Goal: Transaction & Acquisition: Purchase product/service

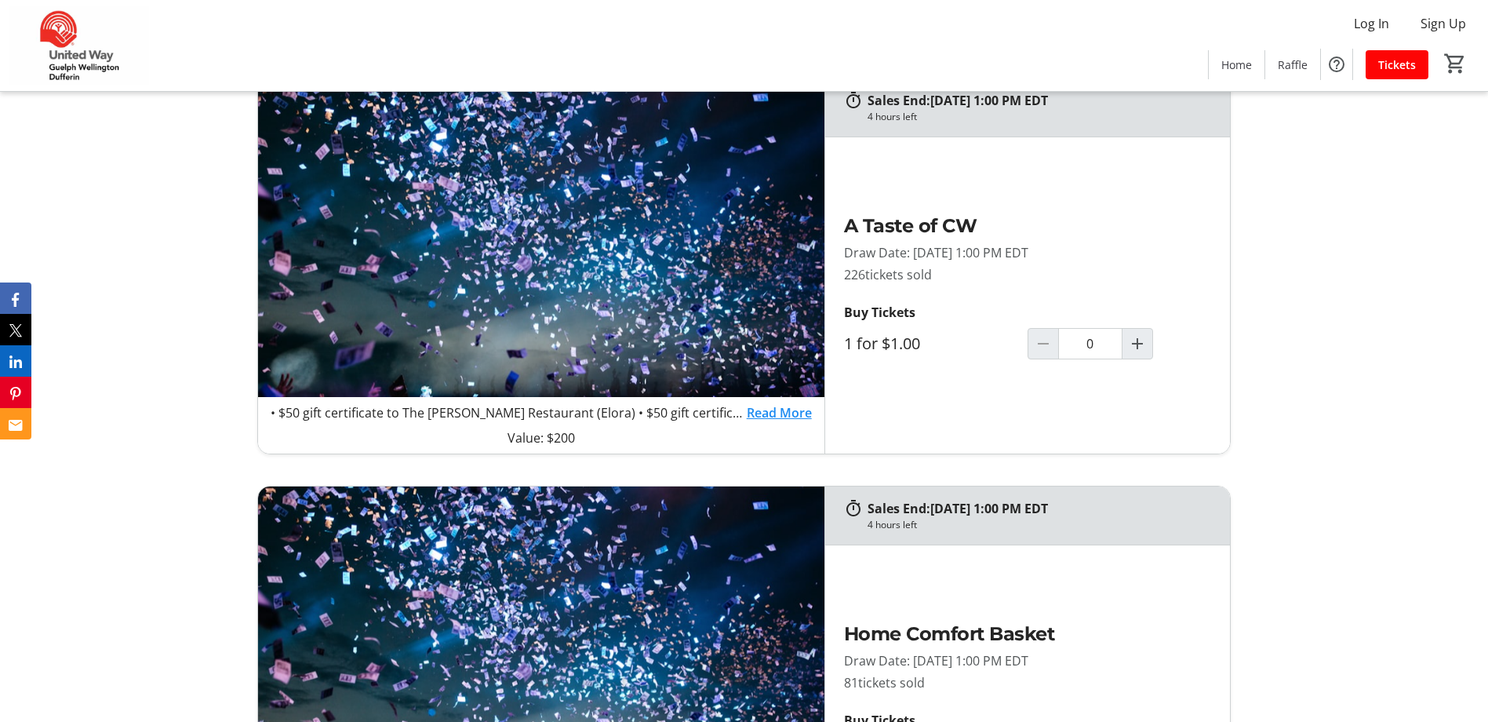
scroll to position [1020, 0]
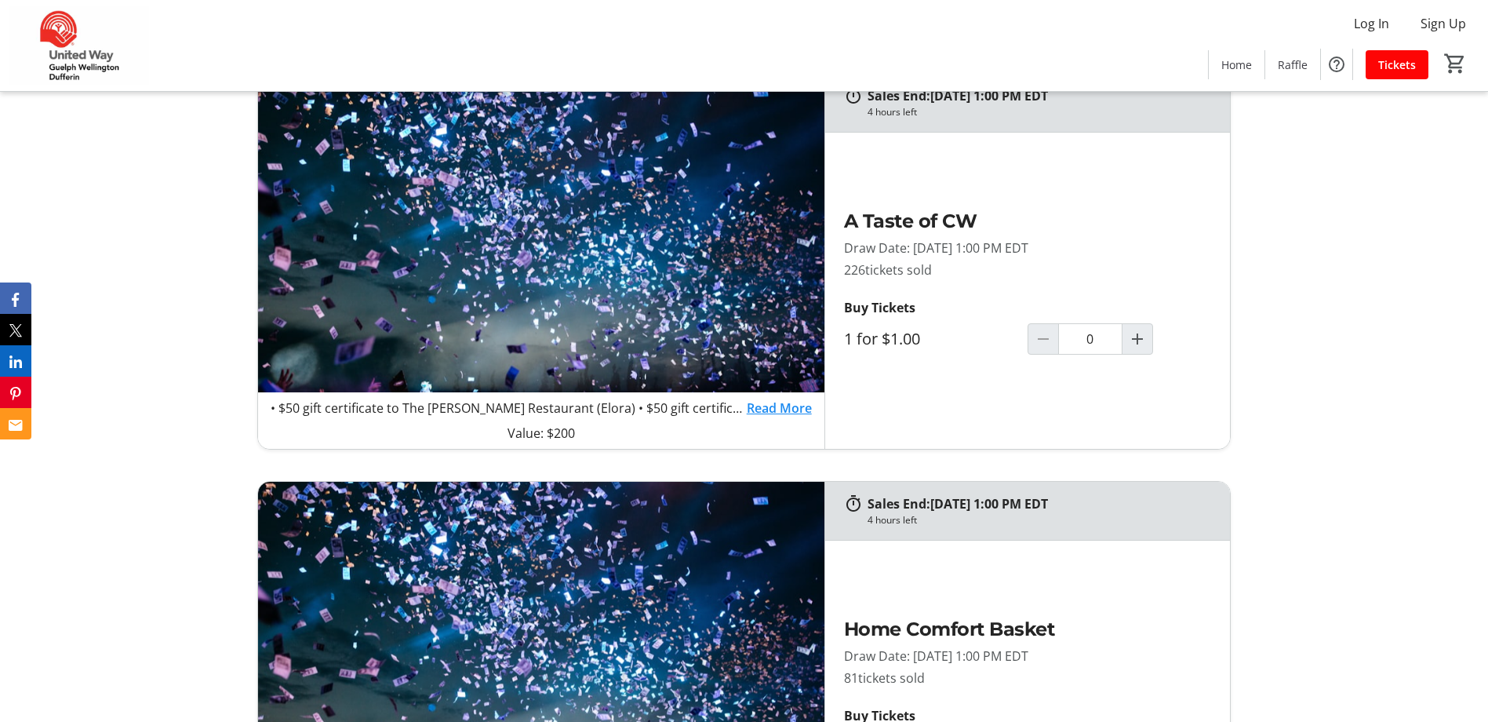
click at [776, 410] on link "Read More" at bounding box center [779, 408] width 65 height 19
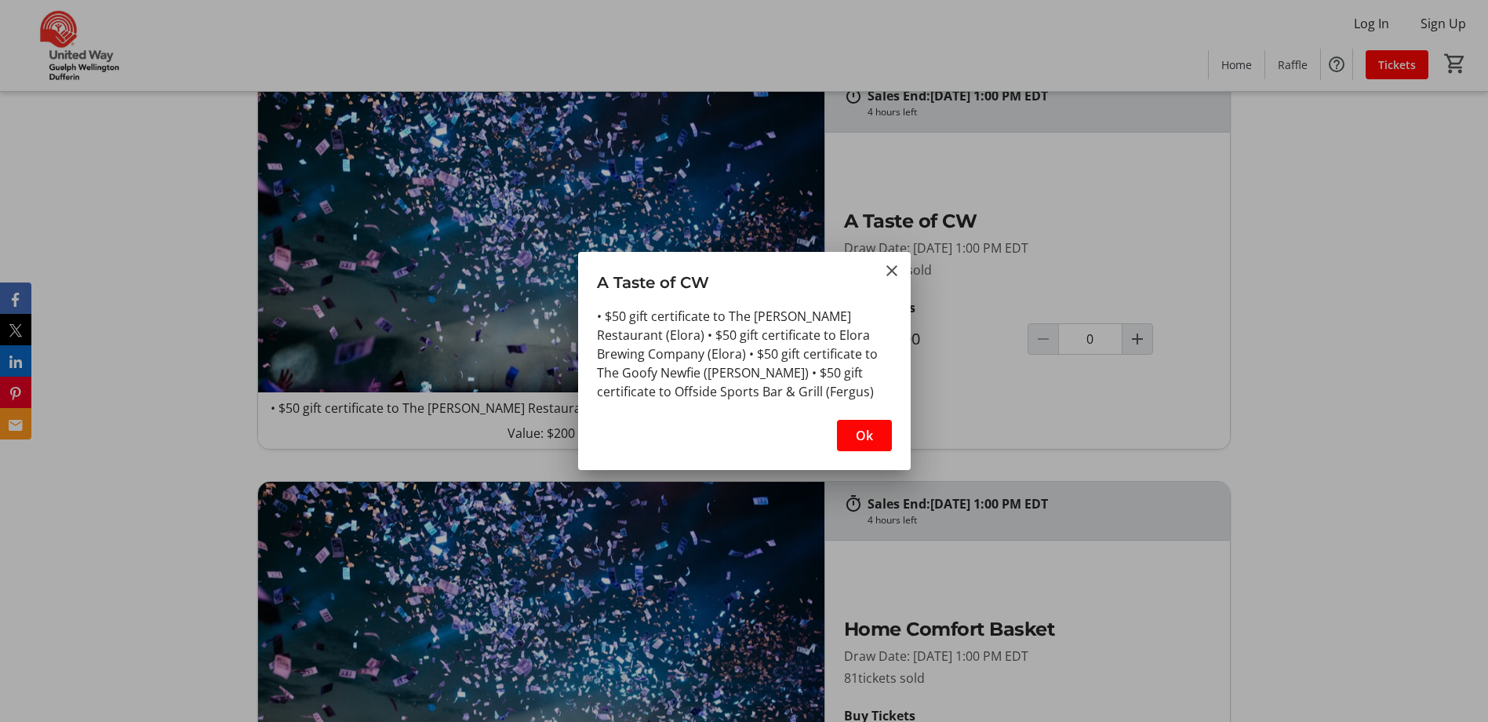
scroll to position [0, 0]
click at [887, 272] on mat-icon "Close" at bounding box center [892, 270] width 19 height 19
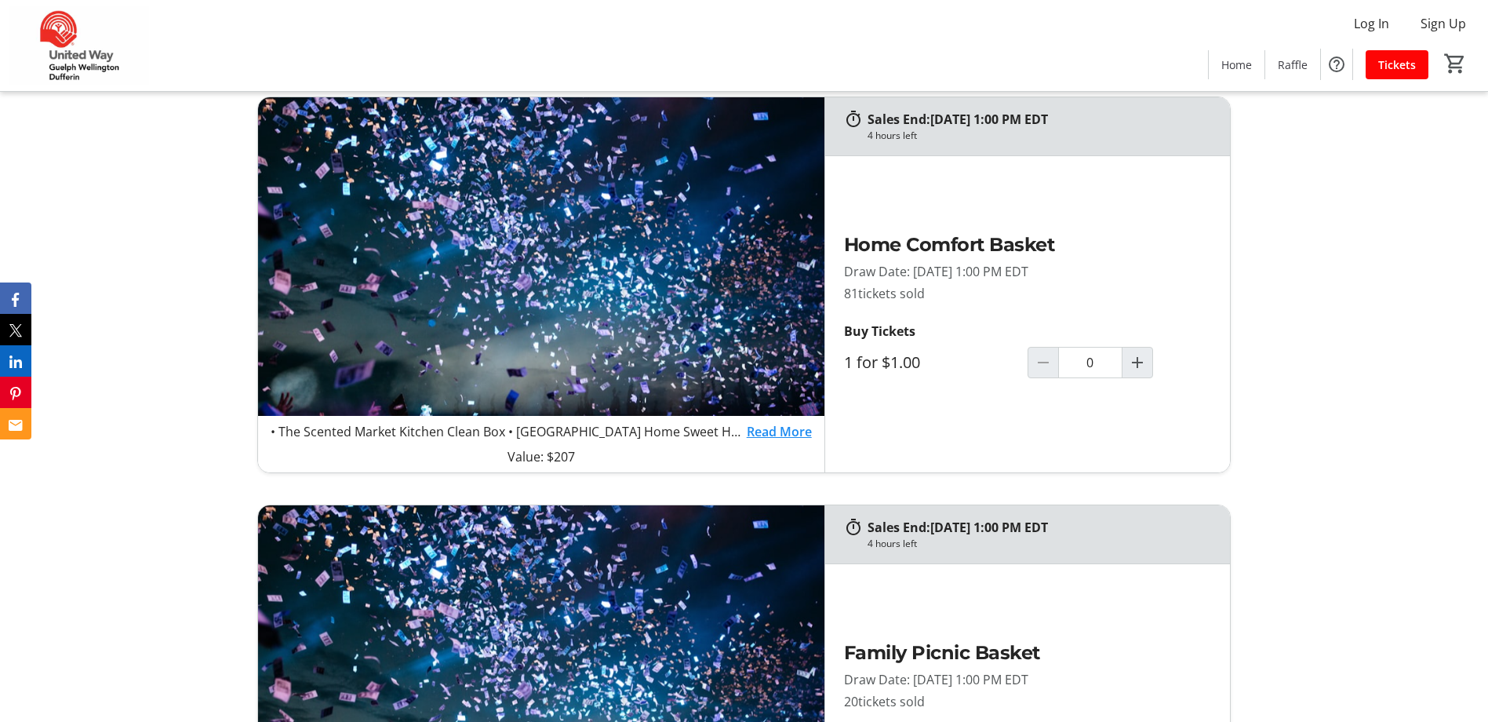
scroll to position [1412, 0]
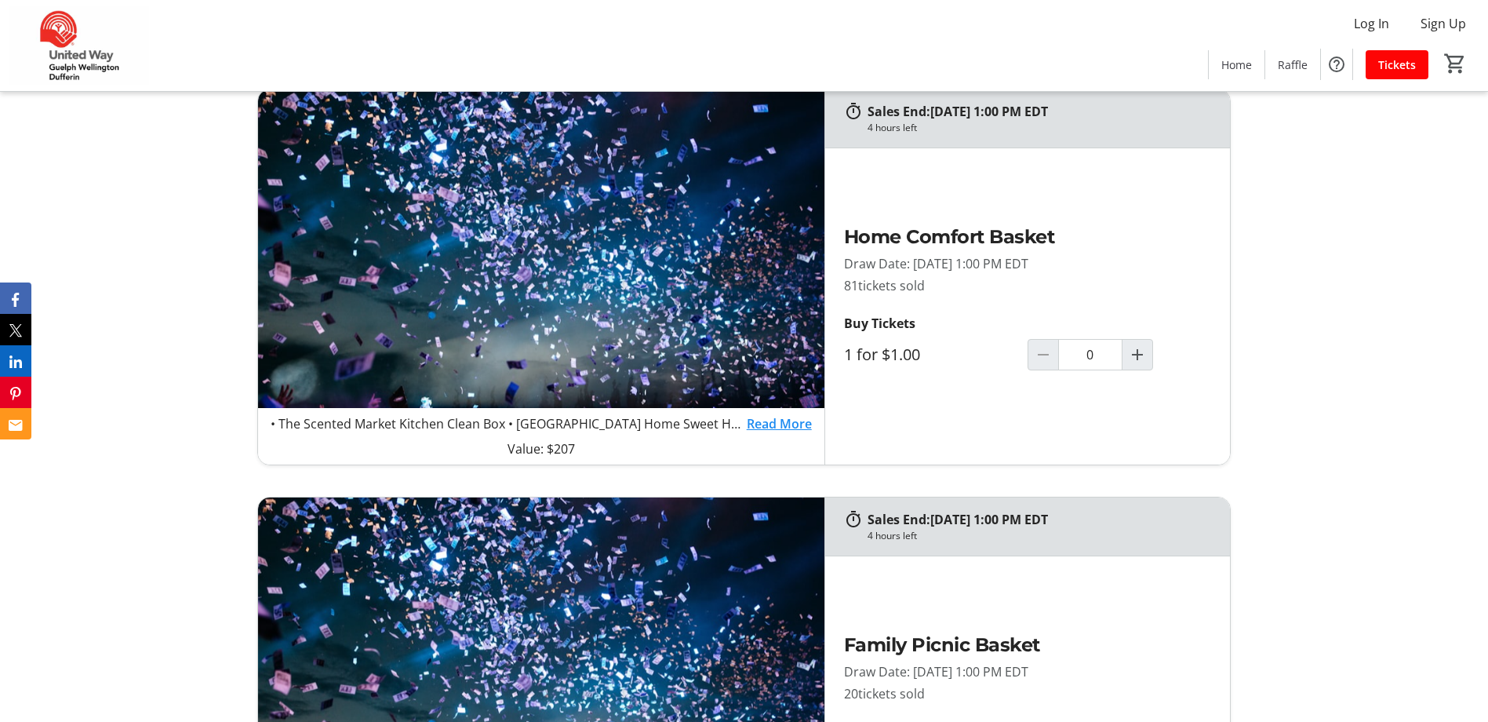
click at [767, 417] on link "Read More" at bounding box center [779, 423] width 65 height 19
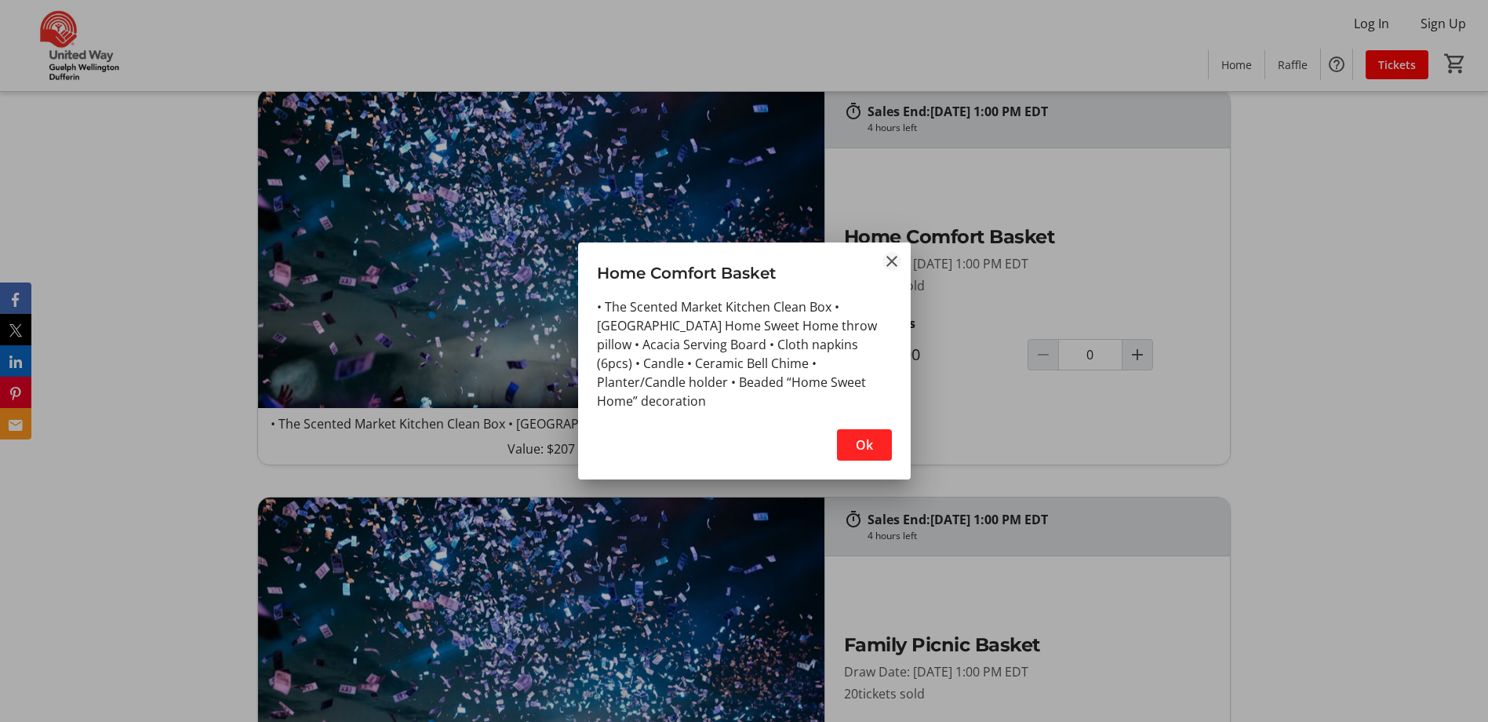
click at [894, 260] on mat-icon "Close" at bounding box center [892, 261] width 19 height 19
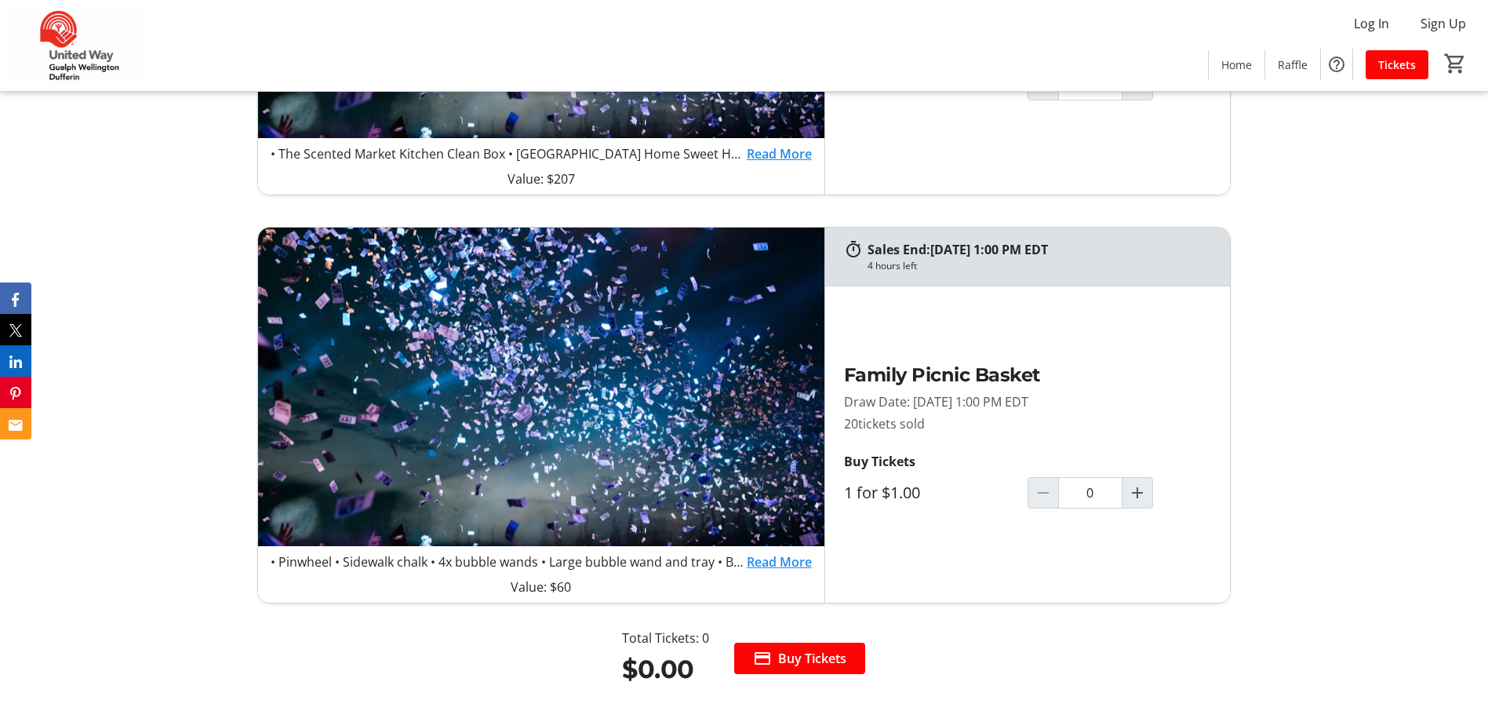
scroll to position [1726, 0]
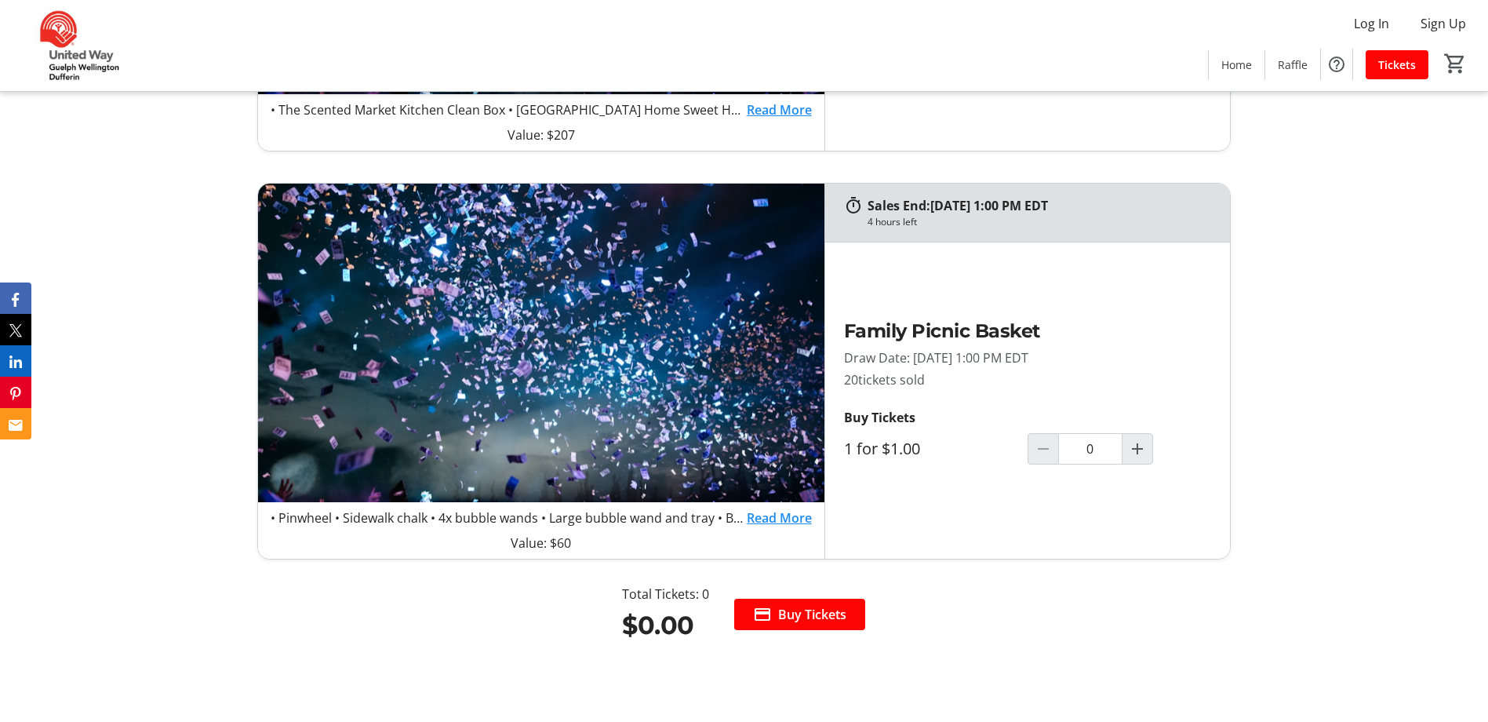
click at [779, 515] on link "Read More" at bounding box center [779, 517] width 65 height 19
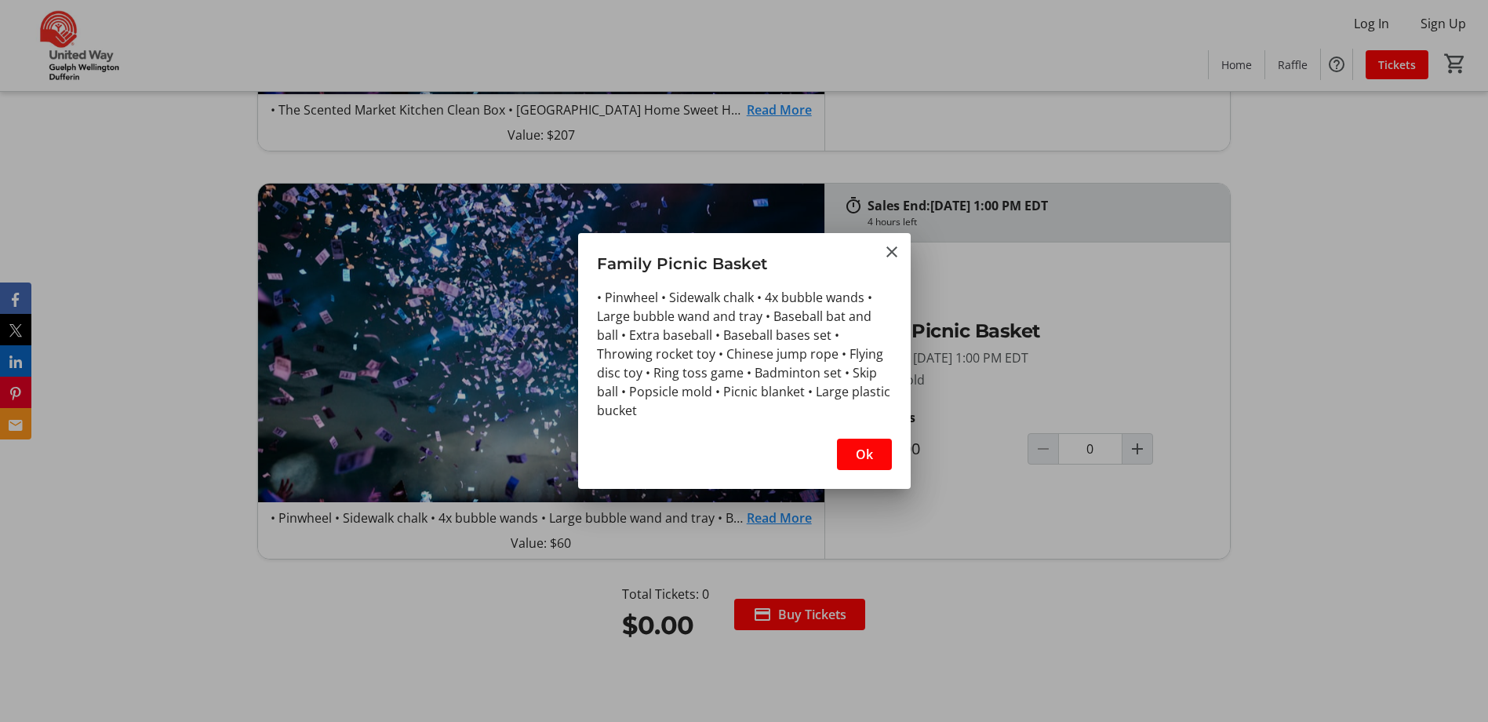
scroll to position [0, 0]
click at [896, 249] on mat-icon "Close" at bounding box center [892, 251] width 19 height 19
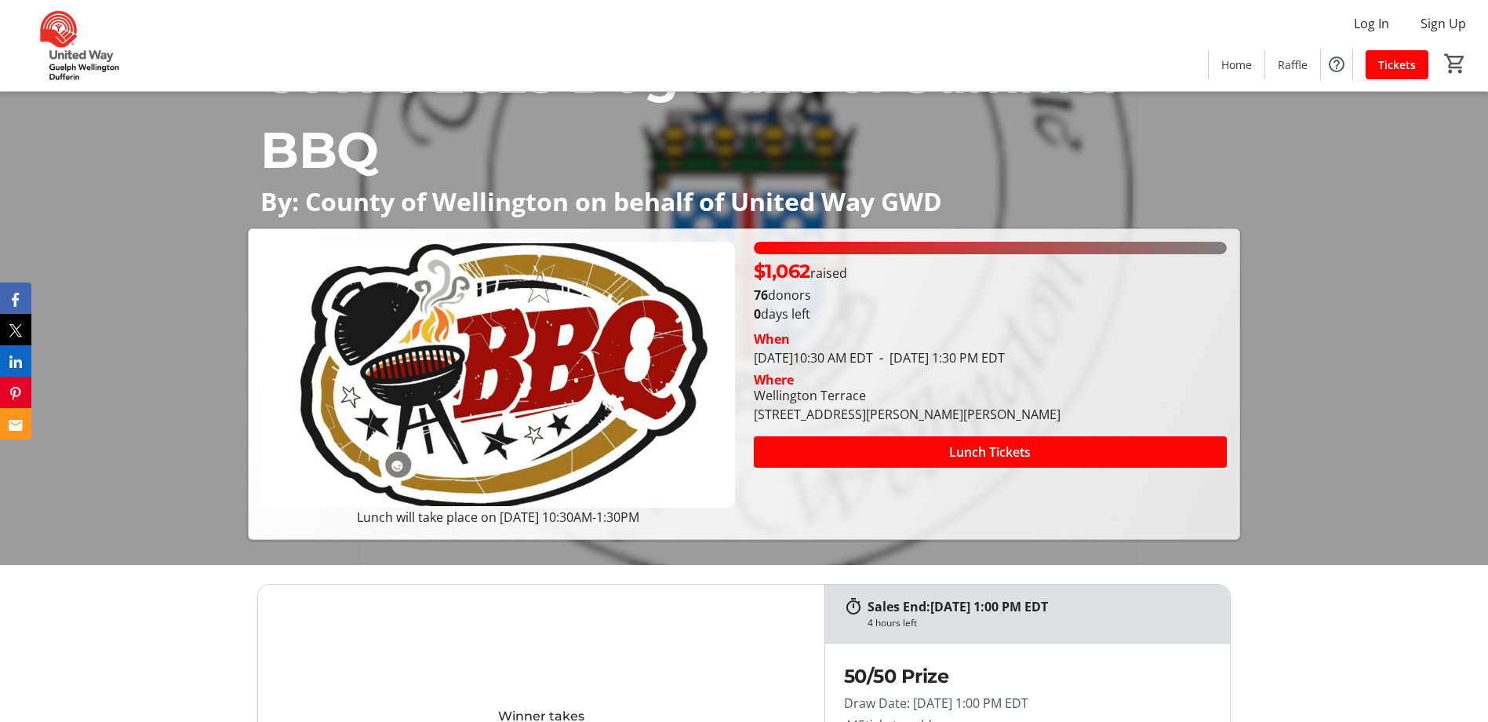
scroll to position [549, 0]
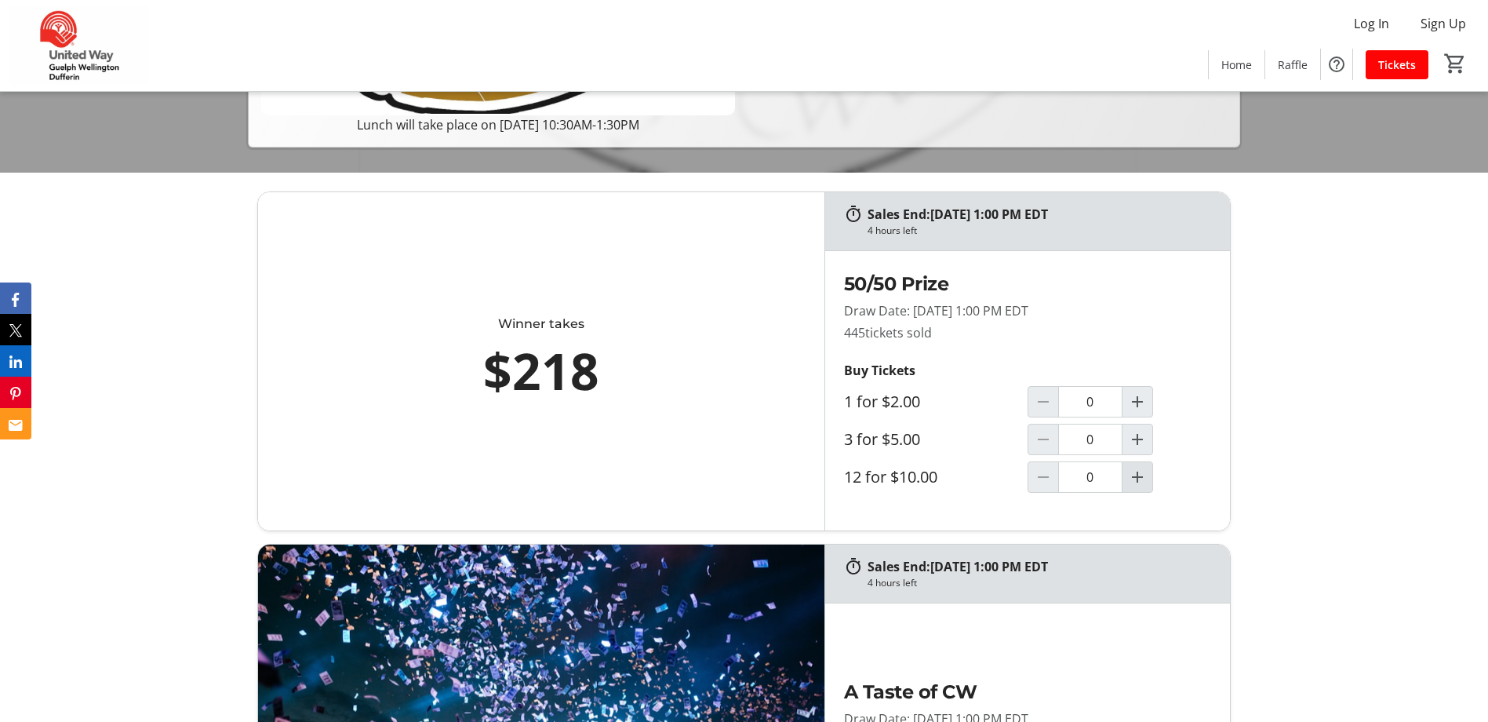
click at [1135, 477] on mat-icon "Increment by one" at bounding box center [1137, 477] width 19 height 19
type input "1"
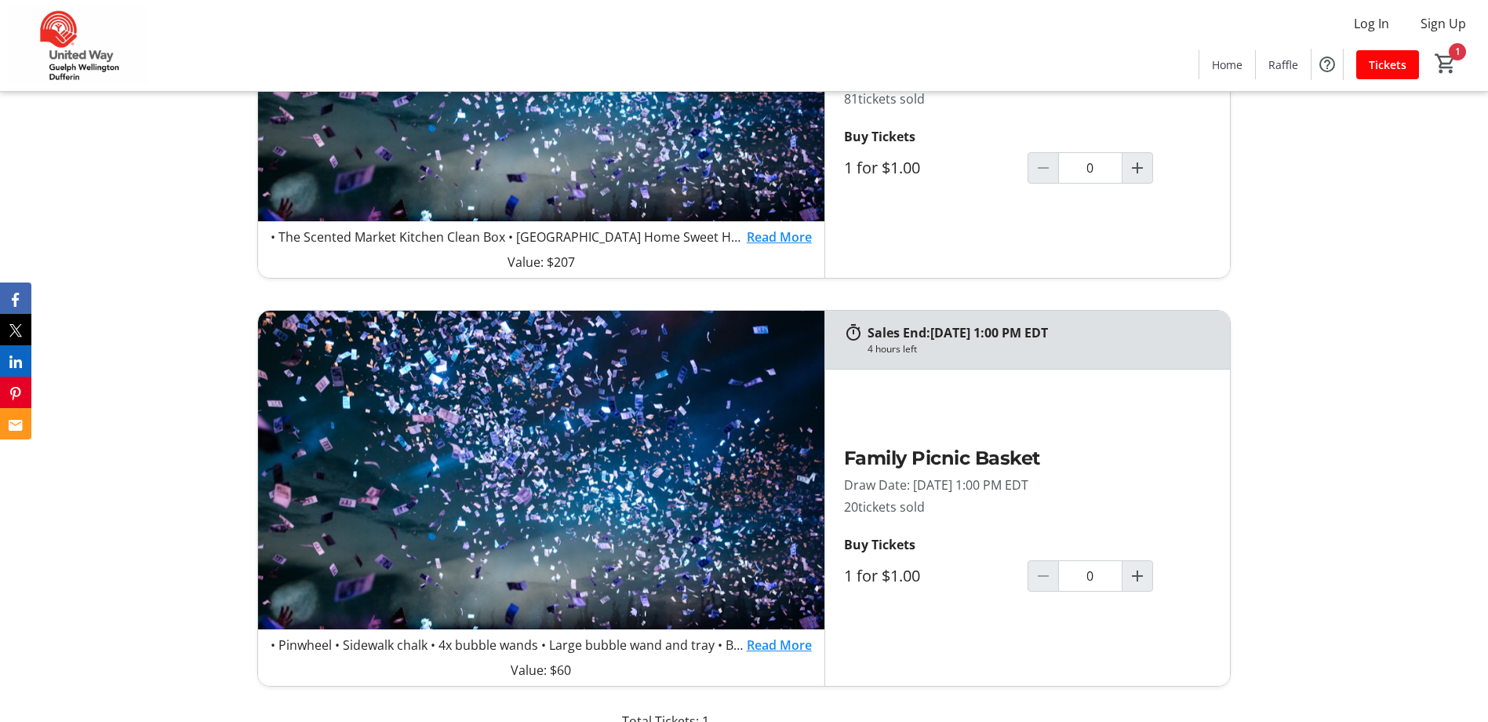
scroll to position [1648, 0]
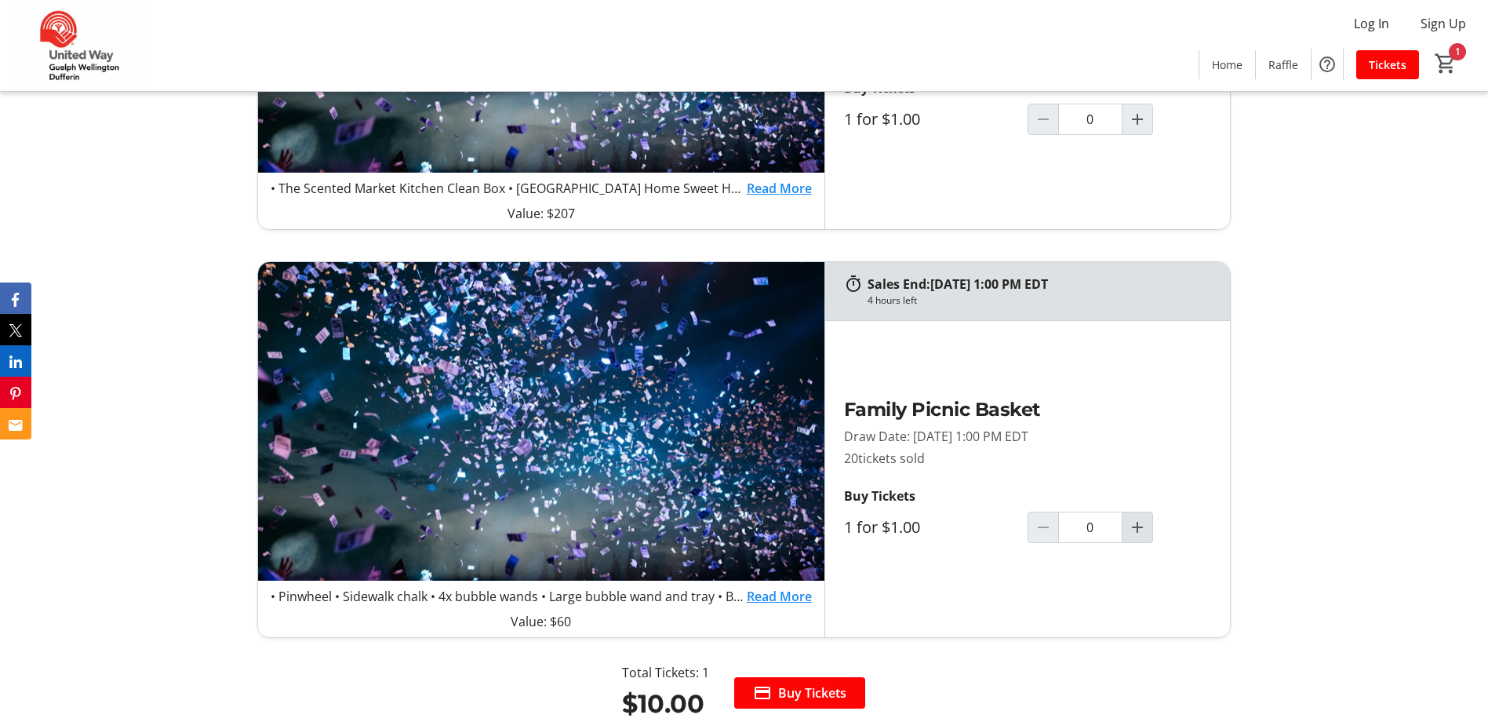
click at [1141, 530] on mat-icon "Increment by one" at bounding box center [1137, 527] width 19 height 19
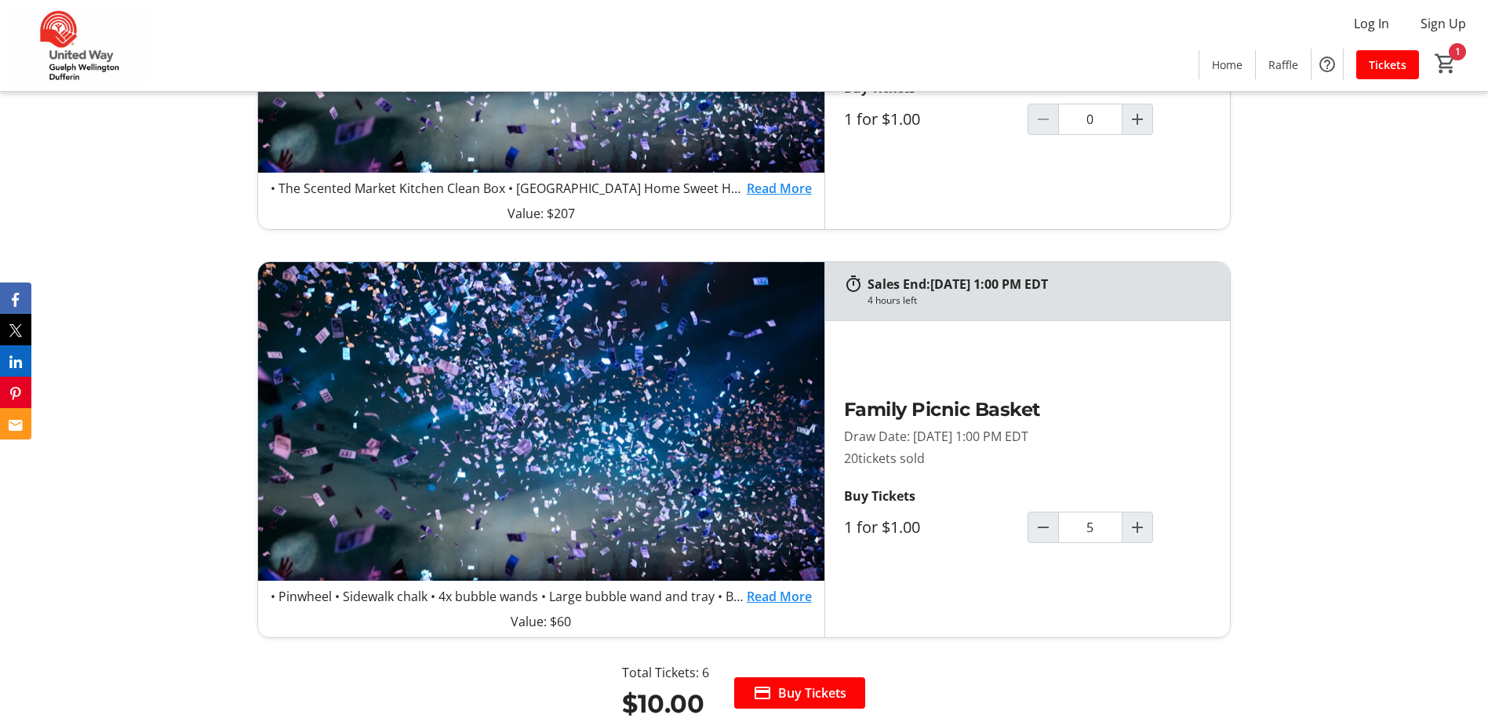
type input "5"
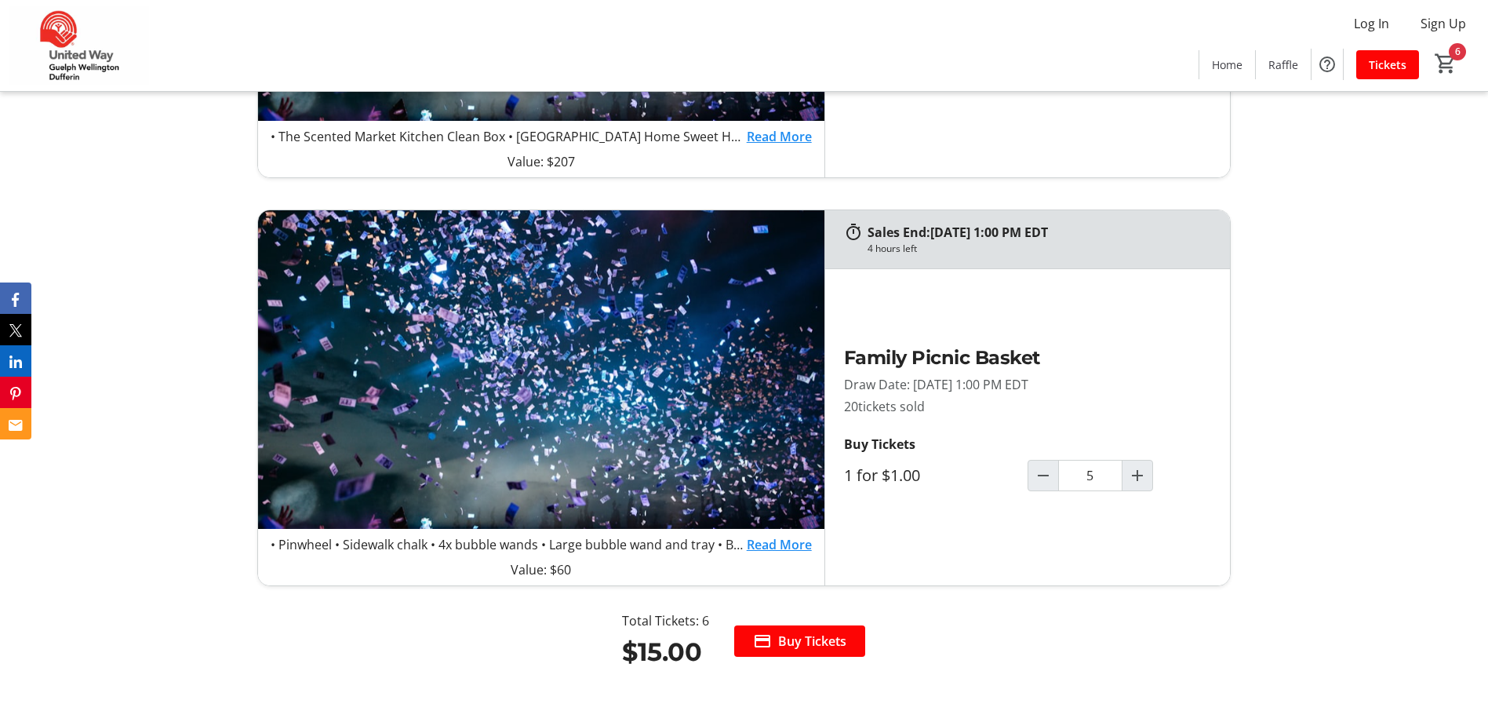
scroll to position [1726, 0]
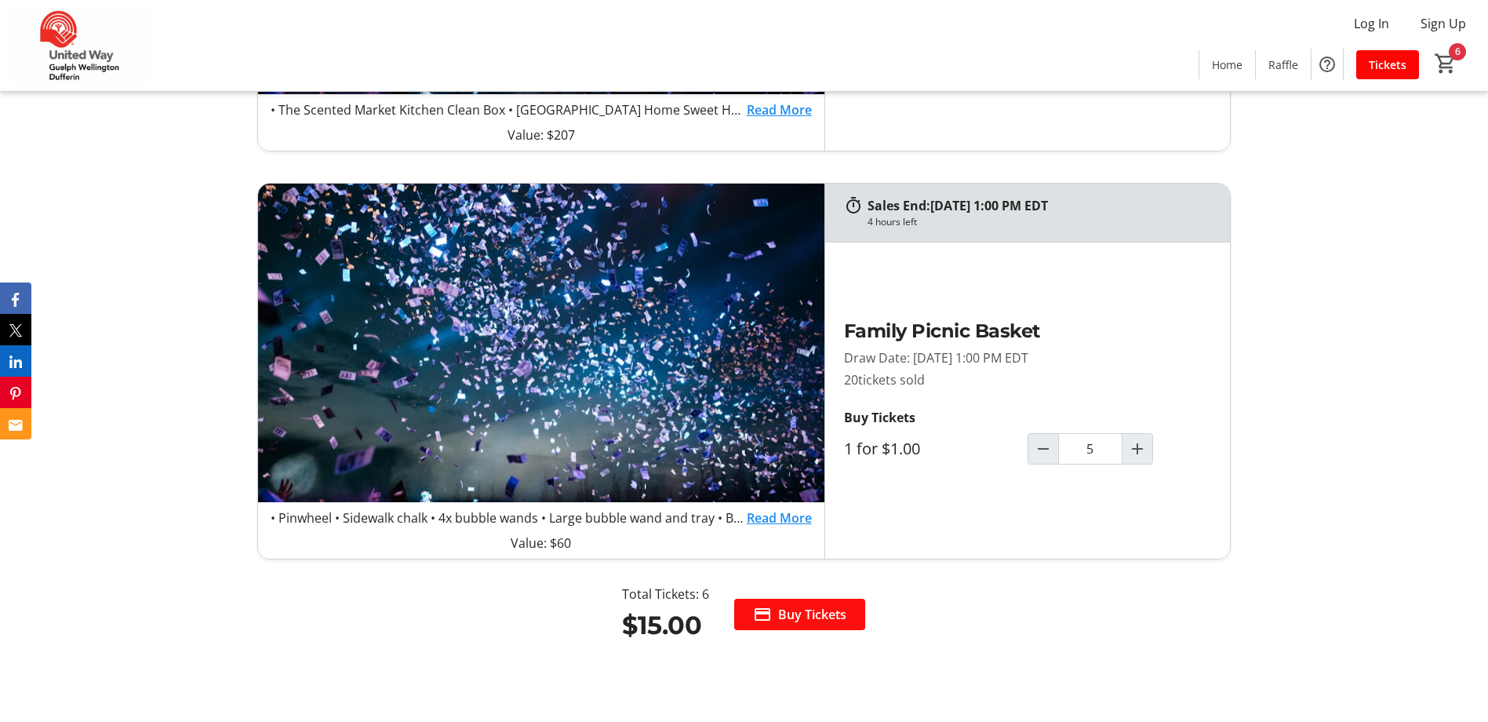
click at [798, 611] on span "Buy Tickets" at bounding box center [812, 614] width 68 height 19
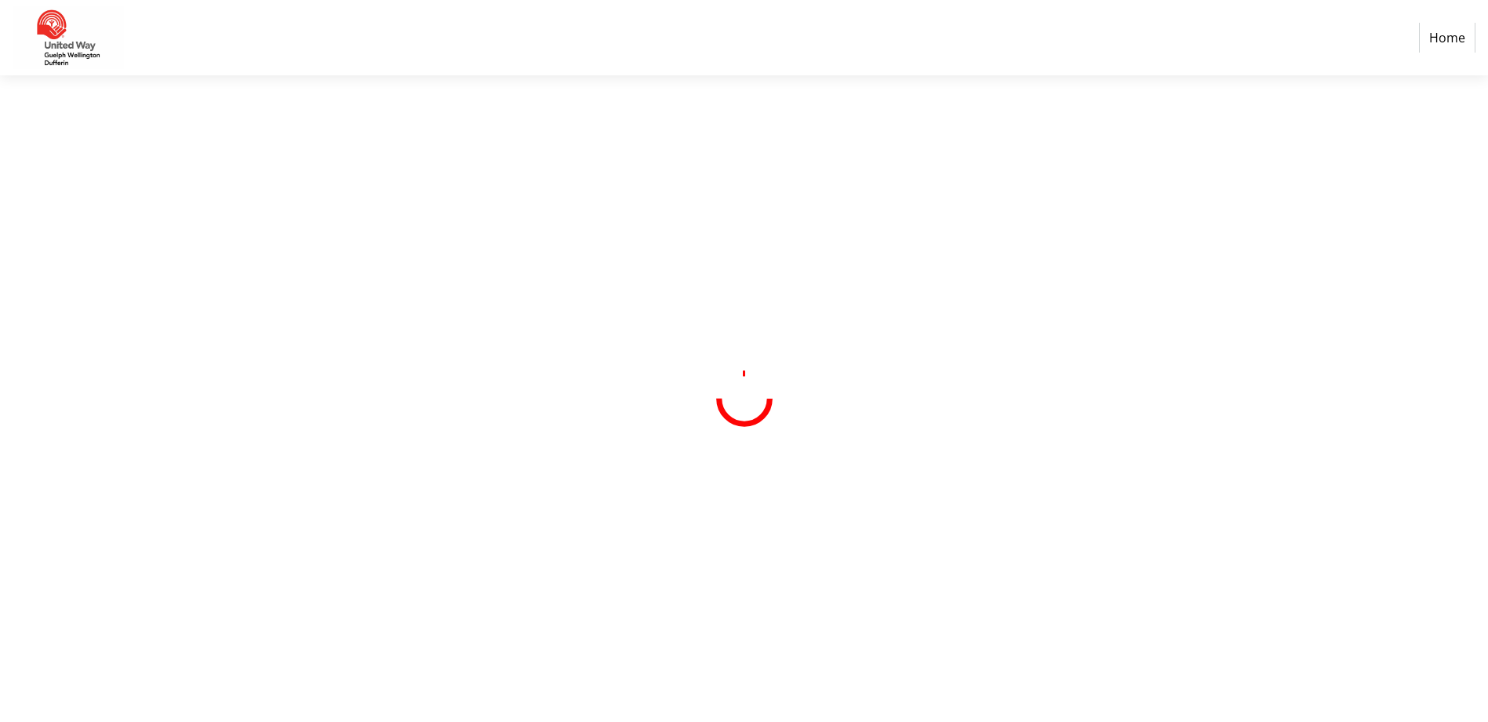
select select "CA"
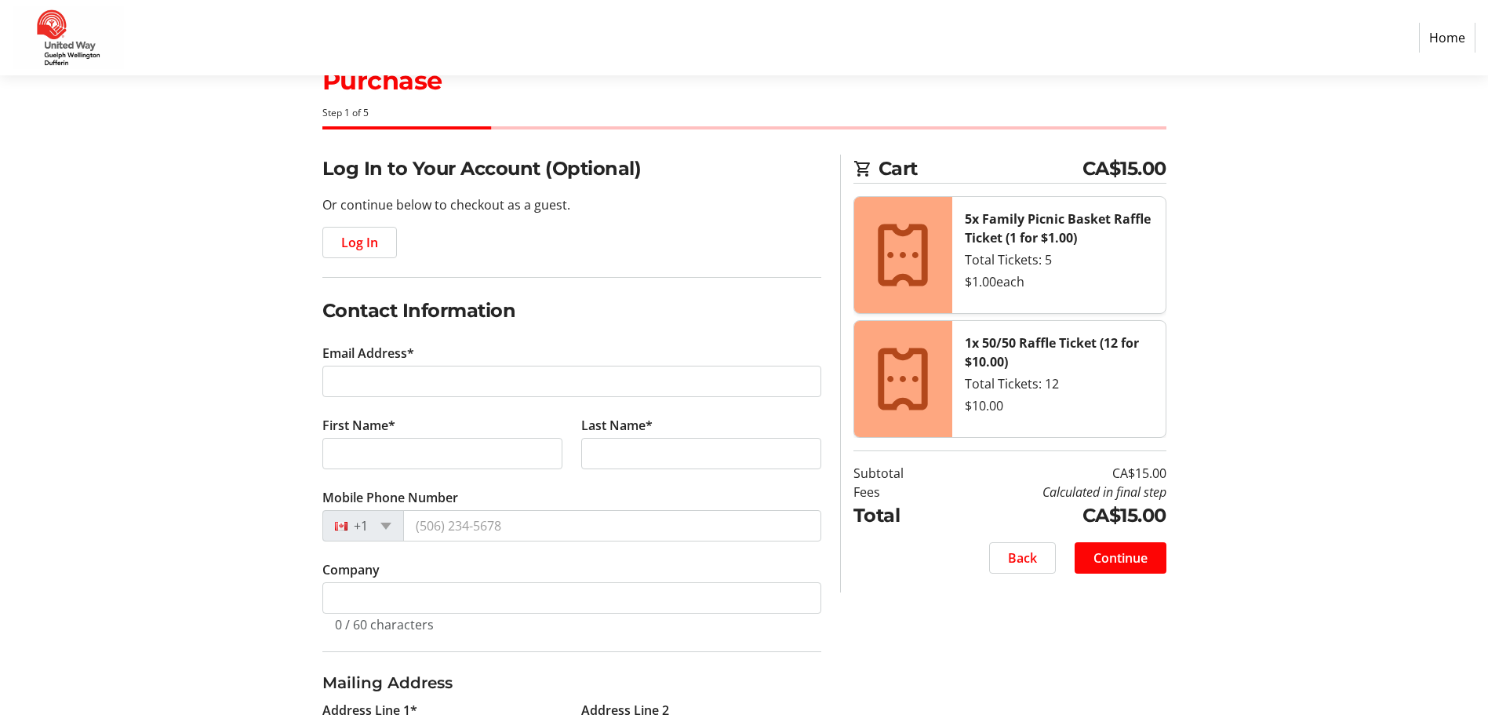
scroll to position [78, 0]
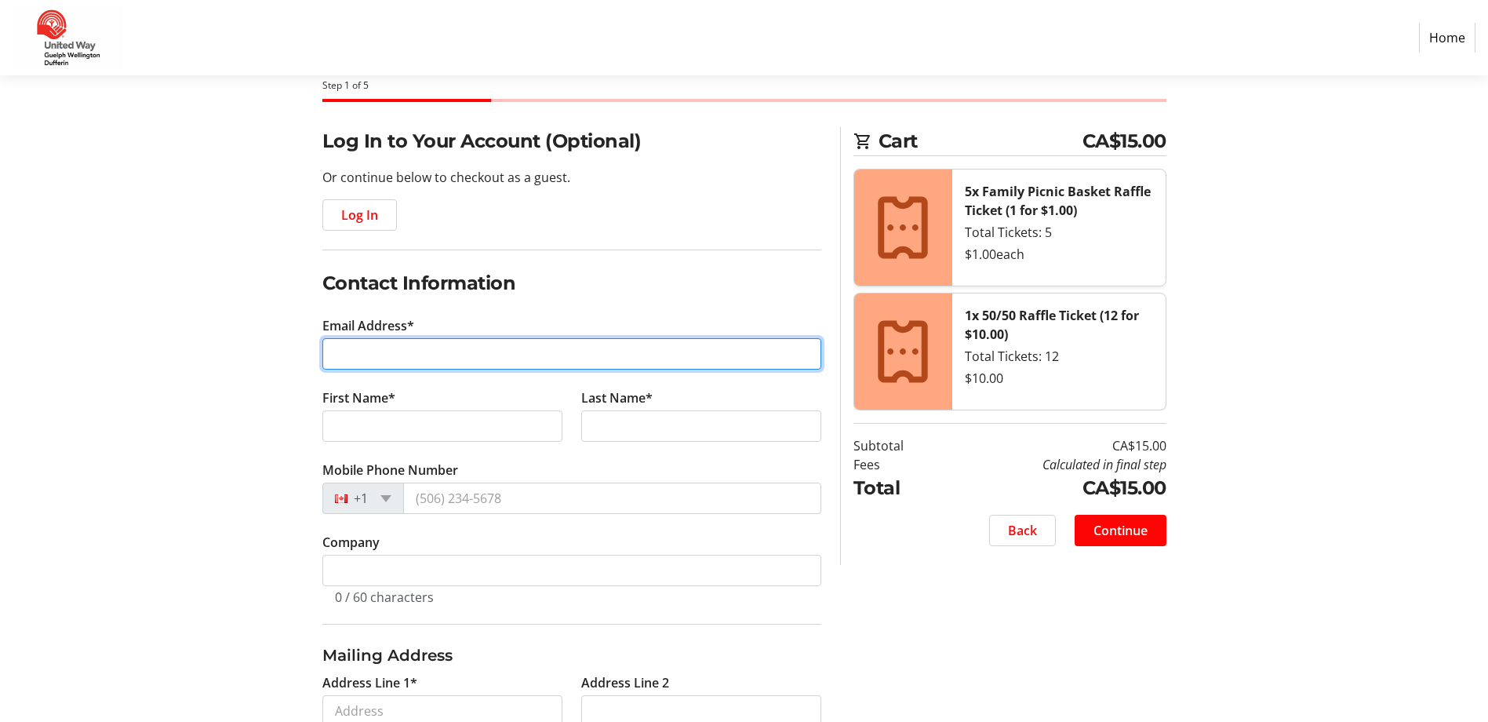
click at [545, 355] on input "Email Address*" at bounding box center [571, 353] width 499 height 31
type input "[PERSON_NAME][EMAIL_ADDRESS][DOMAIN_NAME]"
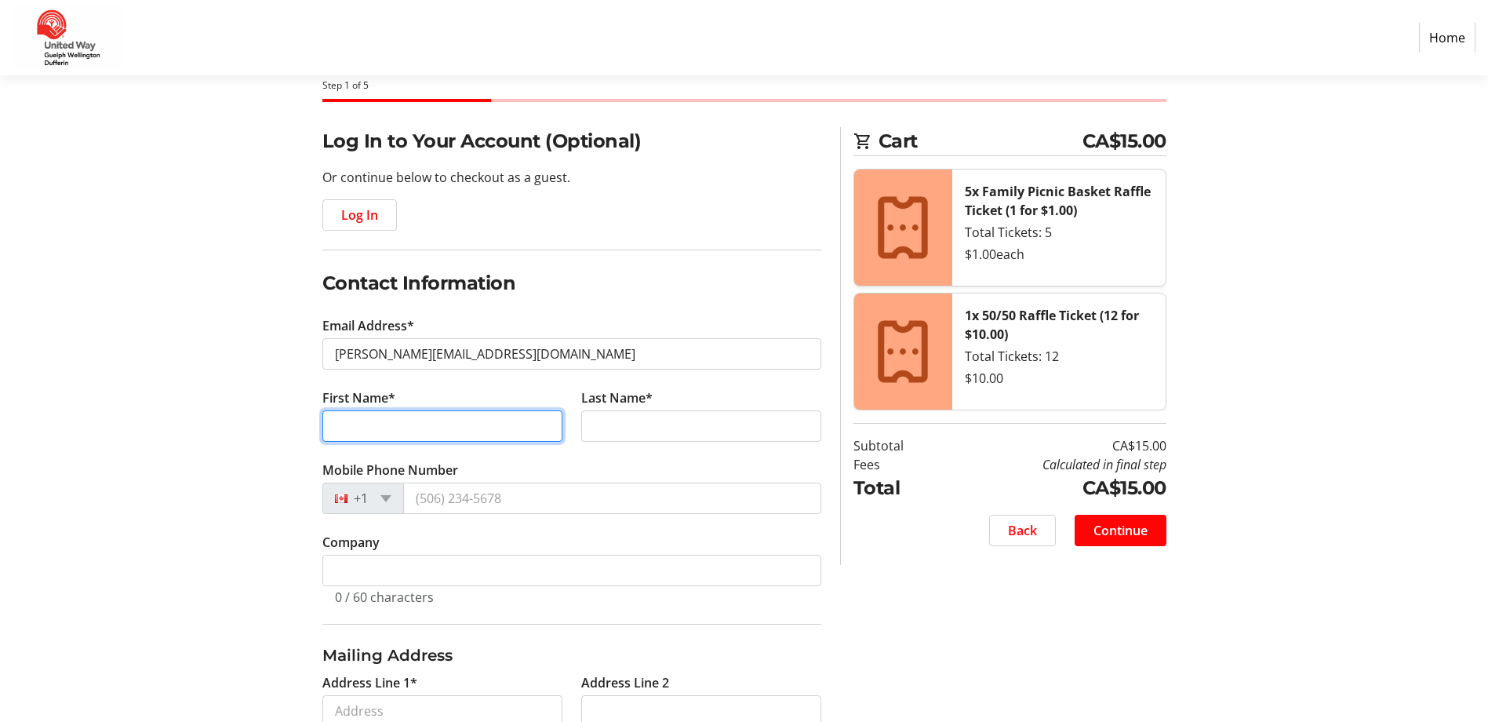
type input "[PERSON_NAME]"
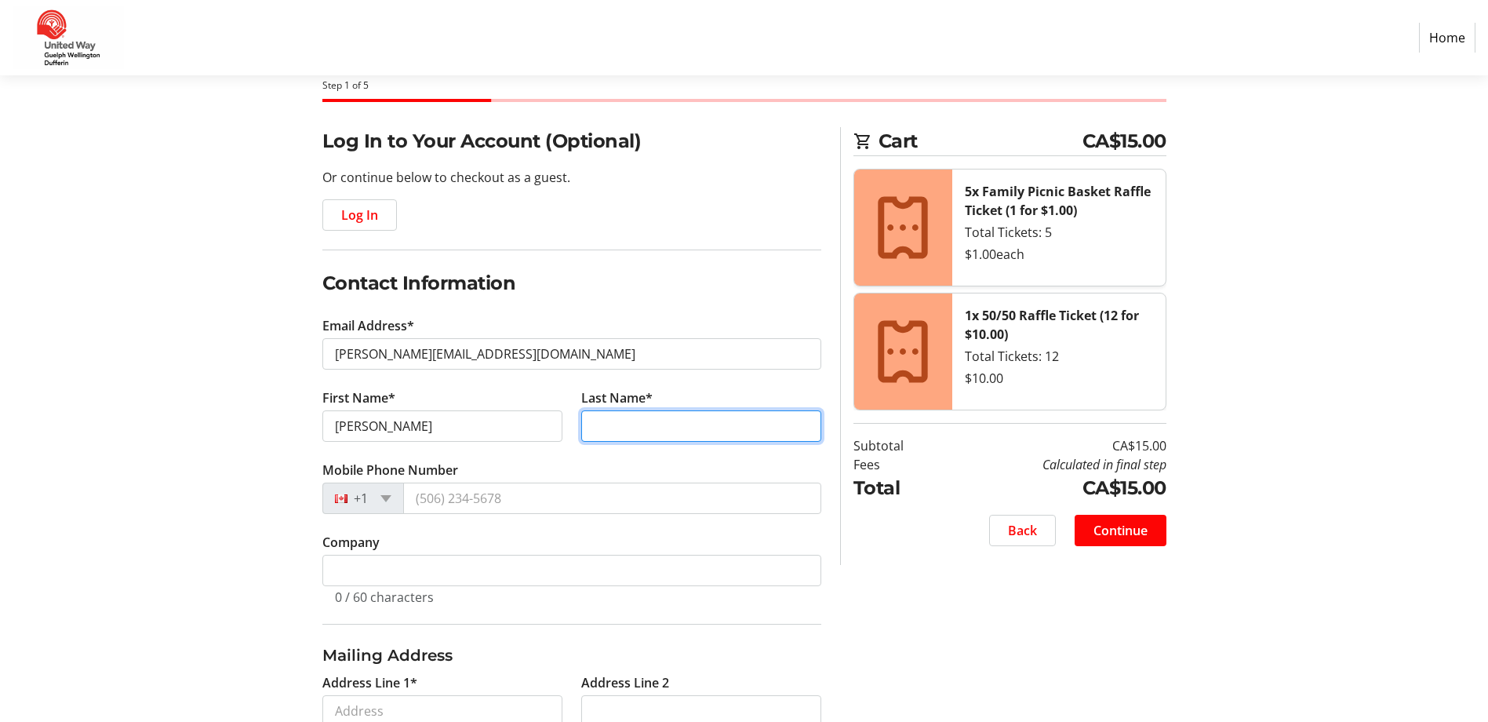
type input "[PERSON_NAME]"
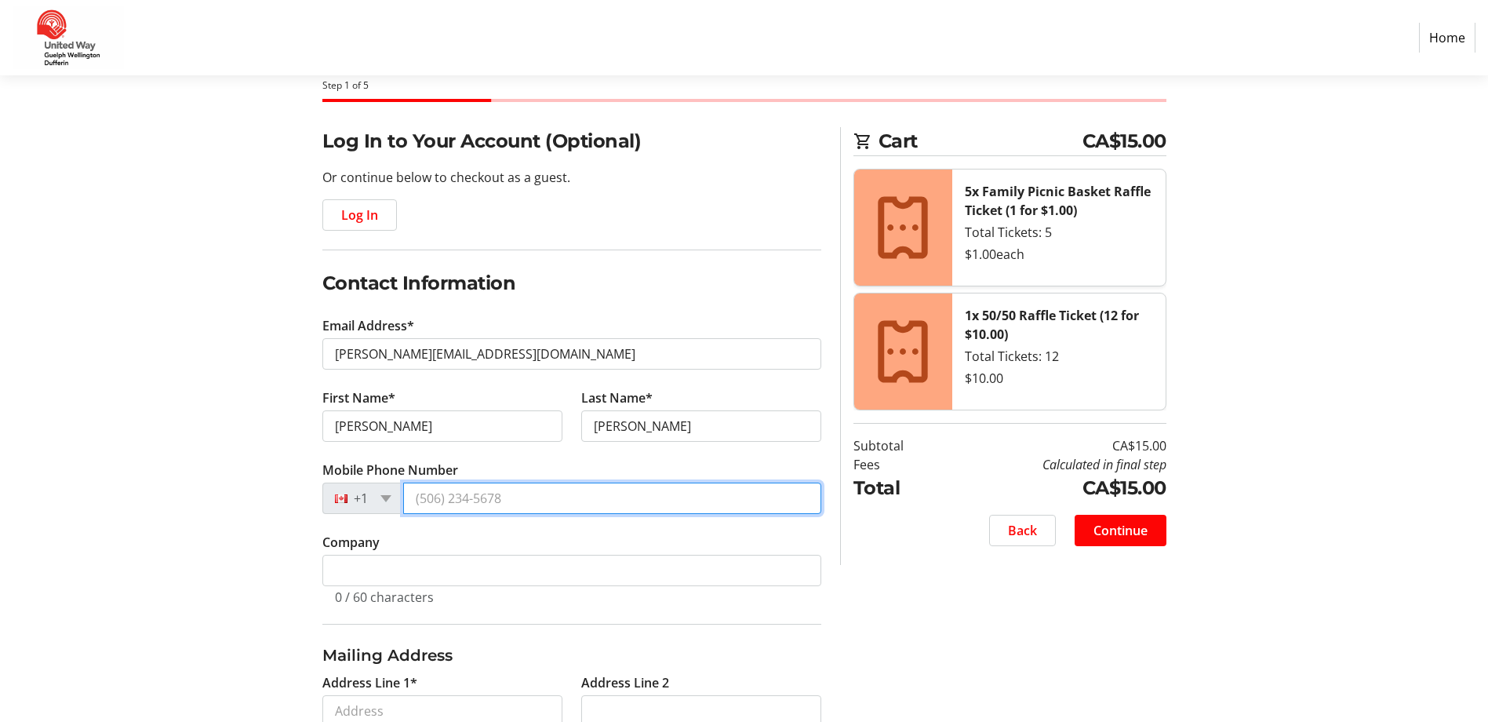
type input "[PHONE_NUMBER]"
type input "County of [GEOGRAPHIC_DATA]"
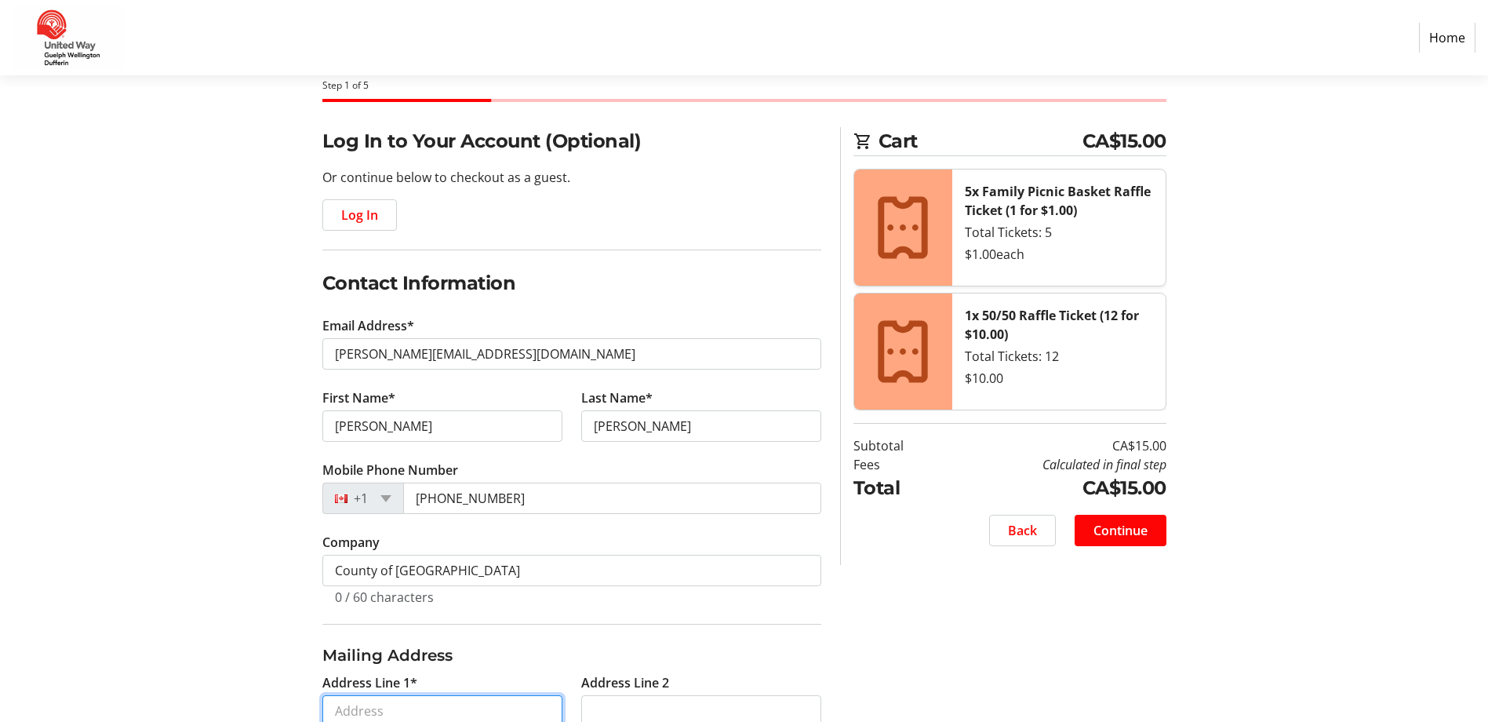
type input "[STREET_ADDRESS][PERSON_NAME]"
type input "Fergus"
select select "ON"
type input "N1M 0A1"
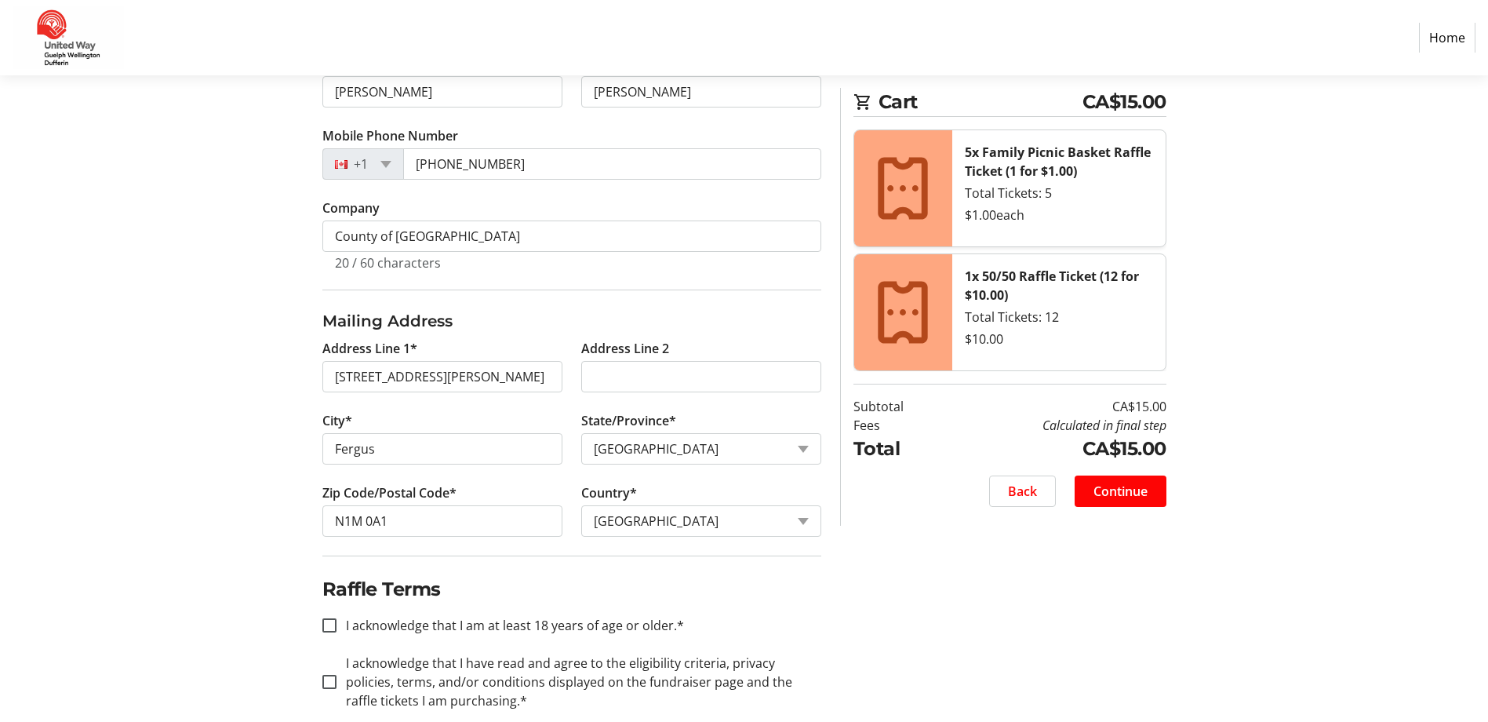
scroll to position [439, 0]
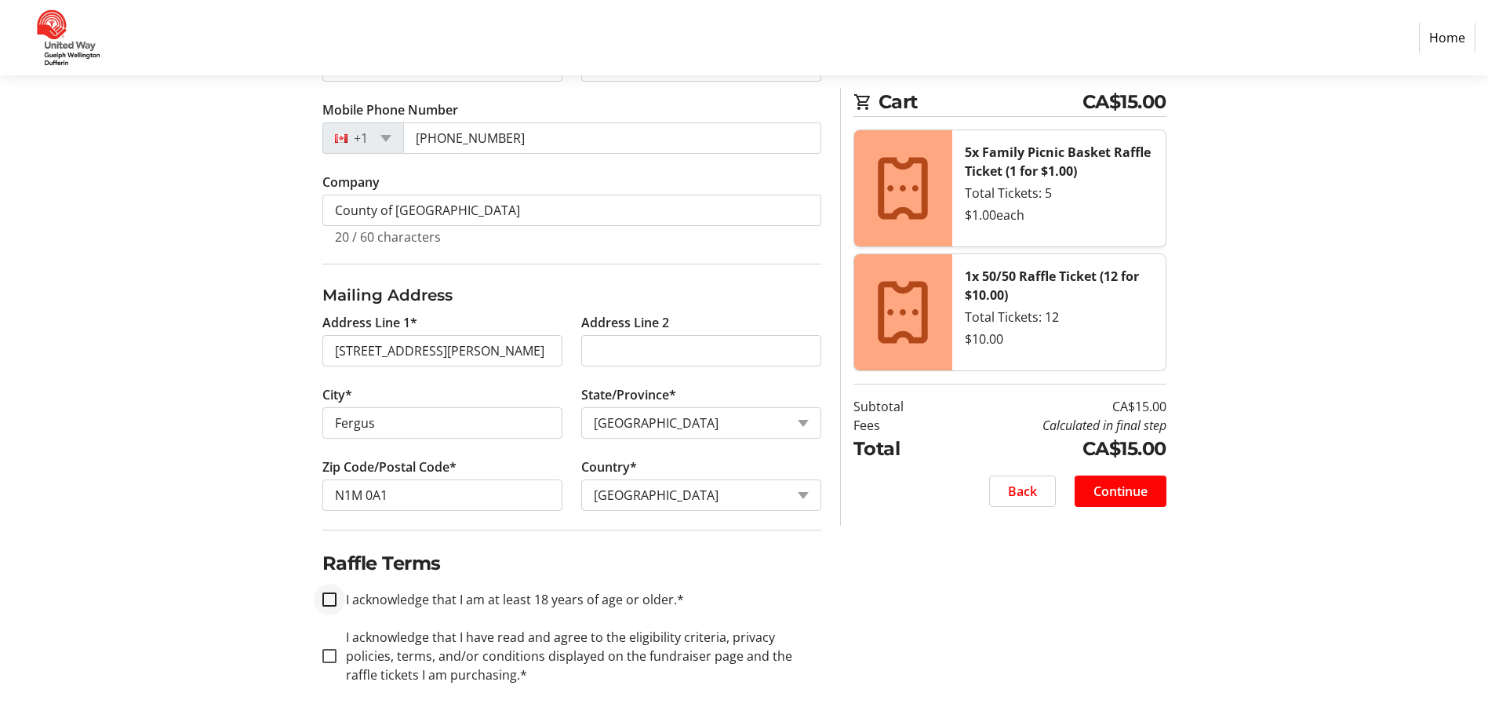
click at [339, 599] on div at bounding box center [330, 600] width 38 height 38
checkbox input "true"
click at [324, 665] on div at bounding box center [330, 656] width 38 height 38
checkbox input "true"
click at [1149, 501] on span at bounding box center [1121, 491] width 92 height 38
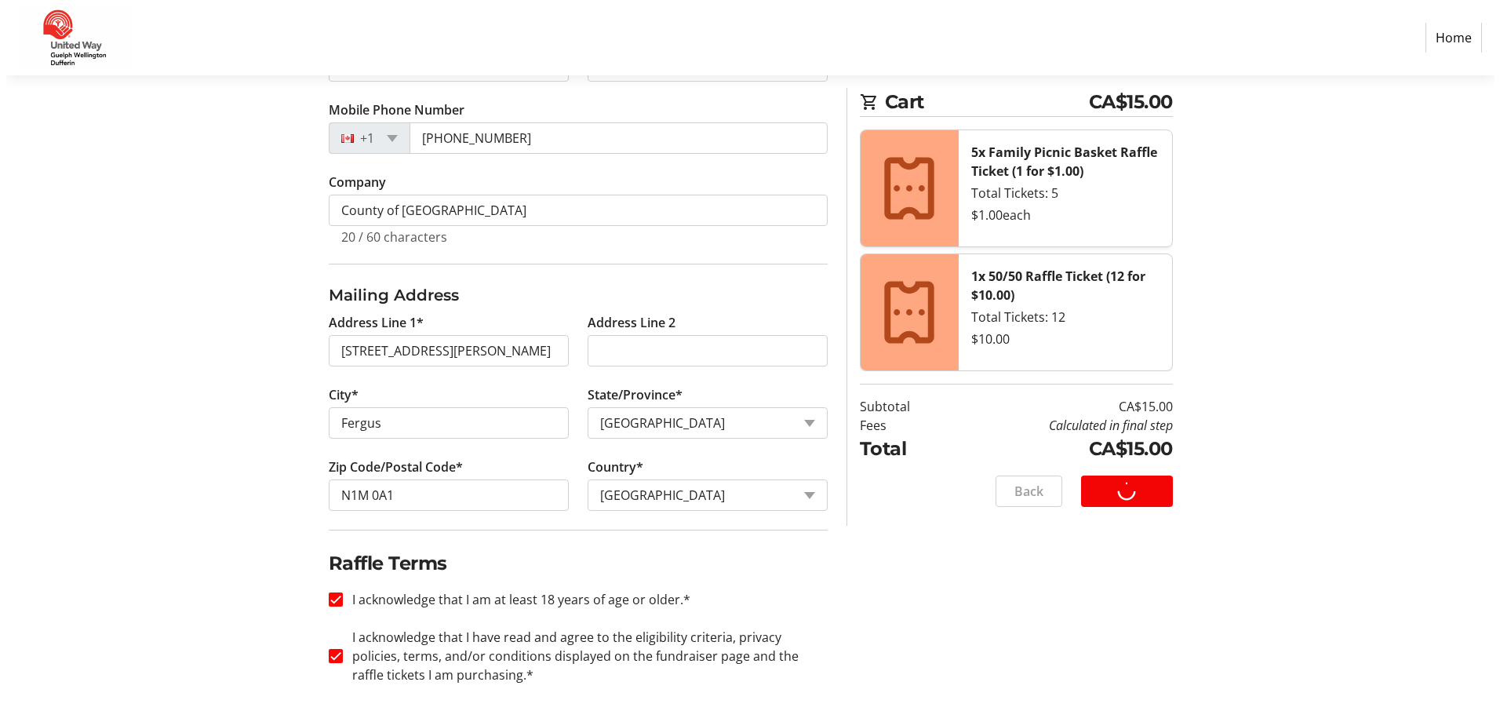
scroll to position [0, 0]
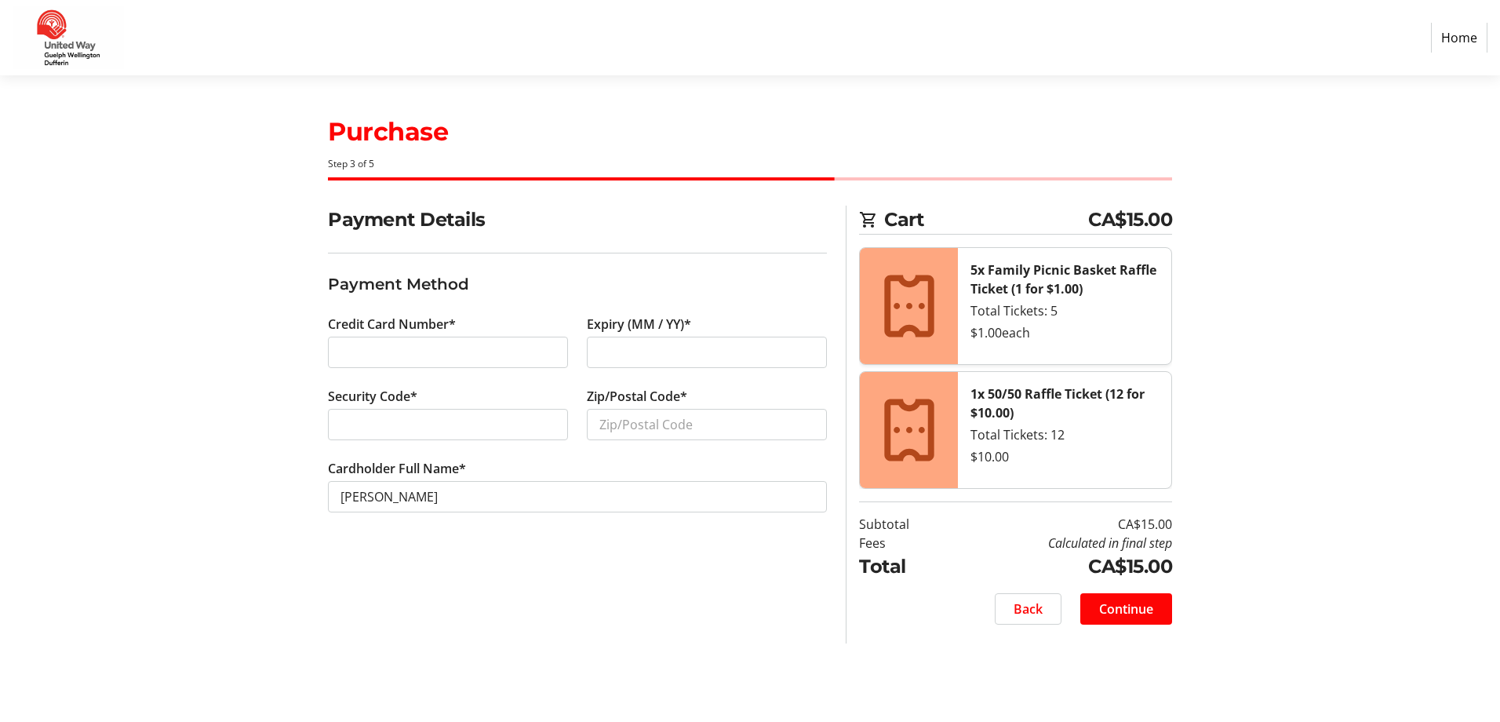
click at [461, 362] on div at bounding box center [448, 352] width 240 height 31
click at [409, 413] on div at bounding box center [448, 424] width 240 height 31
click at [604, 424] on input "Zip/Postal Code*" at bounding box center [707, 424] width 240 height 31
type input "N1M0E5"
click at [1102, 599] on span "Continue" at bounding box center [1126, 608] width 54 height 19
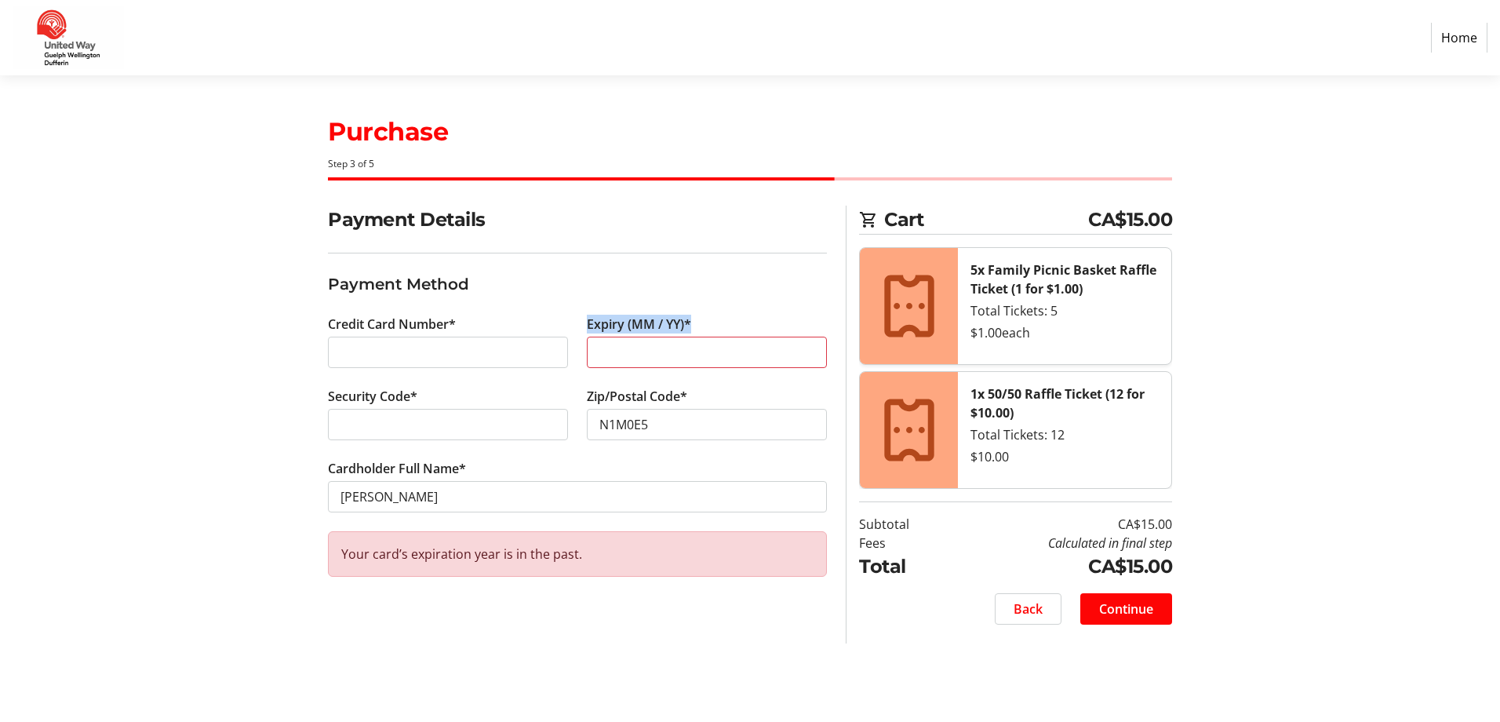
drag, startPoint x: 669, startPoint y: 341, endPoint x: 522, endPoint y: 322, distance: 148.7
click at [522, 322] on div "Credit Card Number* Expiry (MM / YY)* Security Code* Zip/Postal Code* N1M0E5 Ca…" at bounding box center [578, 423] width 518 height 217
click at [1106, 605] on span "Continue" at bounding box center [1126, 608] width 54 height 19
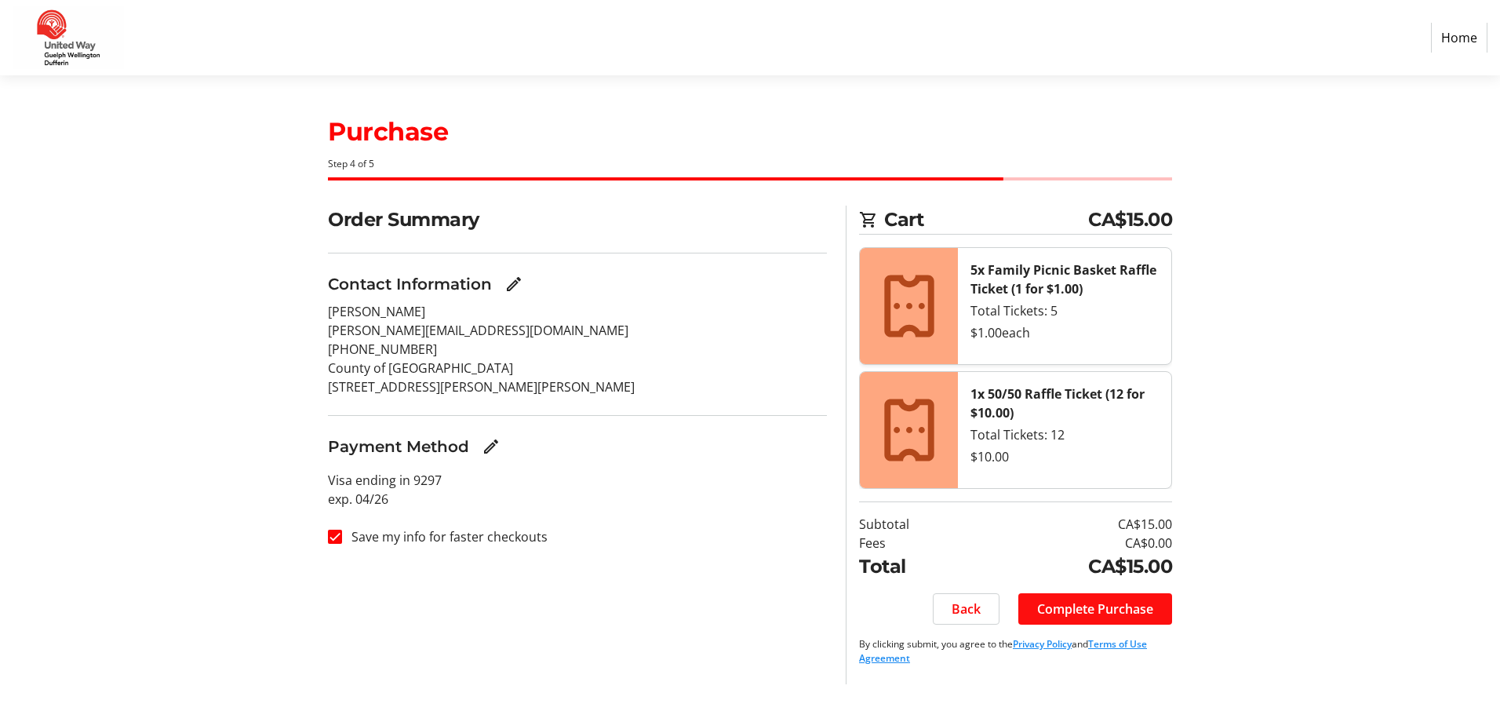
click at [1091, 606] on span "Complete Purchase" at bounding box center [1095, 608] width 116 height 19
